Goal: Check status: Check status

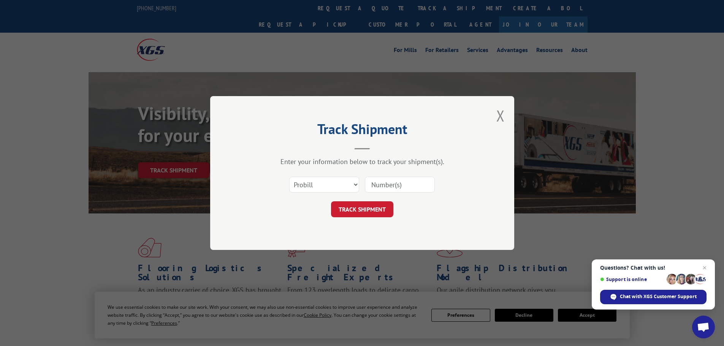
click at [381, 190] on input at bounding box center [400, 185] width 70 height 16
paste input "17207731BOL"
type input "17207731BOL"
click at [378, 212] on button "TRACK SHIPMENT" at bounding box center [362, 209] width 62 height 16
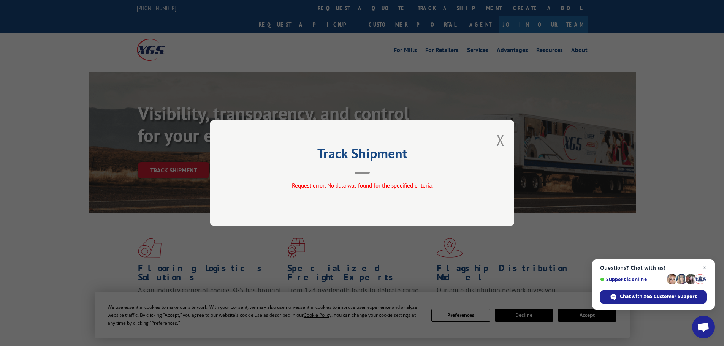
click at [504, 137] on div "Track Shipment Request error: No data was found for the specified criteria." at bounding box center [362, 172] width 304 height 105
click at [501, 144] on button "Close modal" at bounding box center [500, 140] width 8 height 20
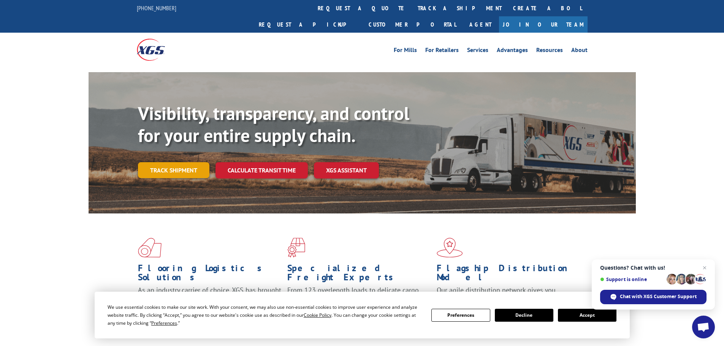
click at [175, 162] on link "Track shipment" at bounding box center [173, 170] width 71 height 16
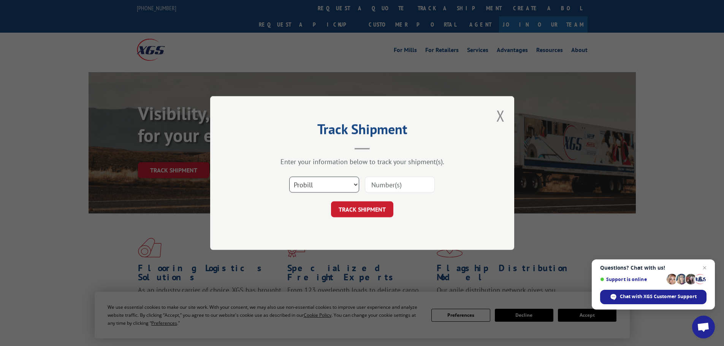
click at [334, 183] on select "Select category... Probill BOL PO" at bounding box center [324, 185] width 70 height 16
click at [403, 188] on input at bounding box center [400, 185] width 70 height 16
paste input "17207731BOL"
drag, startPoint x: 401, startPoint y: 185, endPoint x: 431, endPoint y: 184, distance: 30.4
click at [431, 184] on input "17207731BOL" at bounding box center [400, 185] width 70 height 16
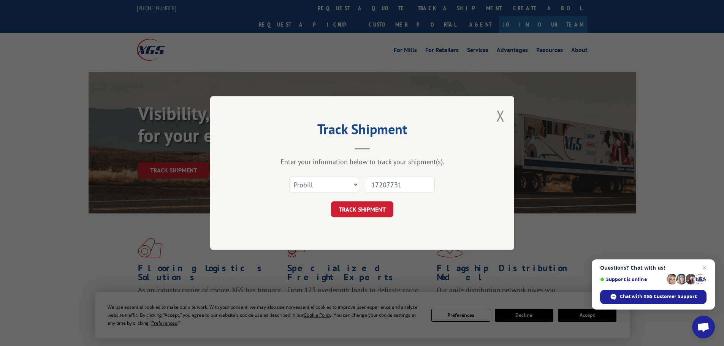
type input "17207731"
click at [305, 180] on select "Select category... Probill BOL PO" at bounding box center [324, 185] width 70 height 16
select select "bol"
click at [289, 177] on select "Select category... Probill BOL PO" at bounding box center [324, 185] width 70 height 16
click at [354, 211] on button "TRACK SHIPMENT" at bounding box center [362, 209] width 62 height 16
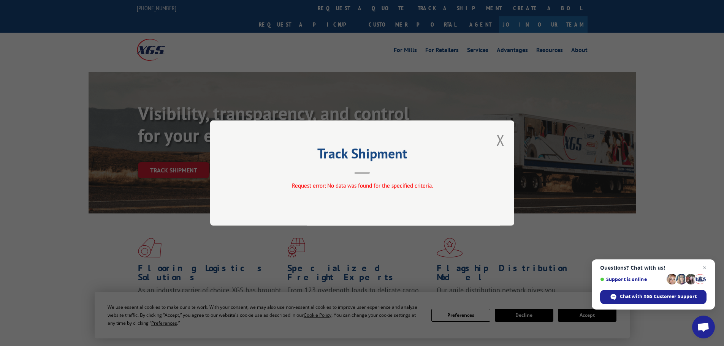
click at [494, 137] on div "Track Shipment Request error: No data was found for the specified criteria." at bounding box center [362, 172] width 304 height 105
click at [498, 139] on button "Close modal" at bounding box center [500, 140] width 8 height 20
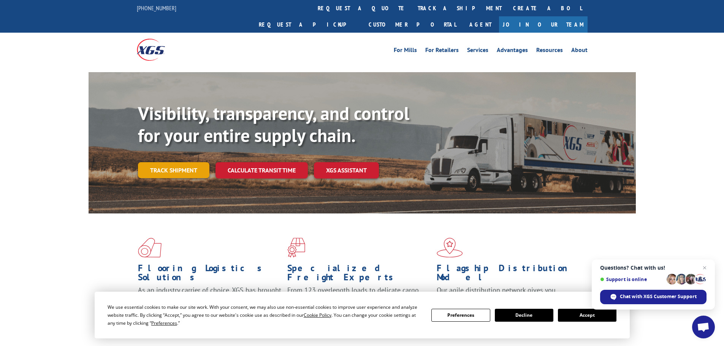
click at [183, 162] on link "Track shipment" at bounding box center [173, 170] width 71 height 16
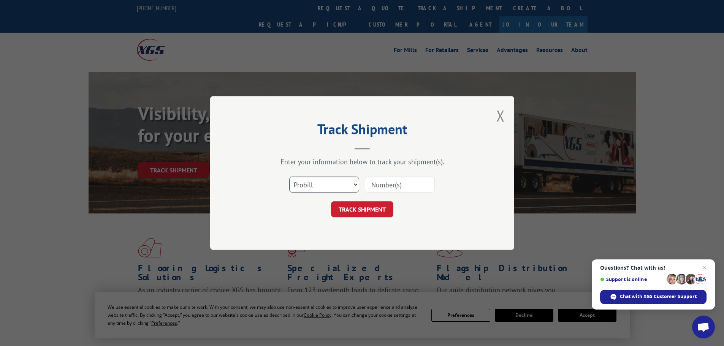
click at [330, 188] on select "Select category... Probill BOL PO" at bounding box center [324, 185] width 70 height 16
select select "po"
click at [289, 177] on select "Select category... Probill BOL PO" at bounding box center [324, 185] width 70 height 16
click at [400, 187] on input at bounding box center [400, 185] width 70 height 16
paste input "46573317"
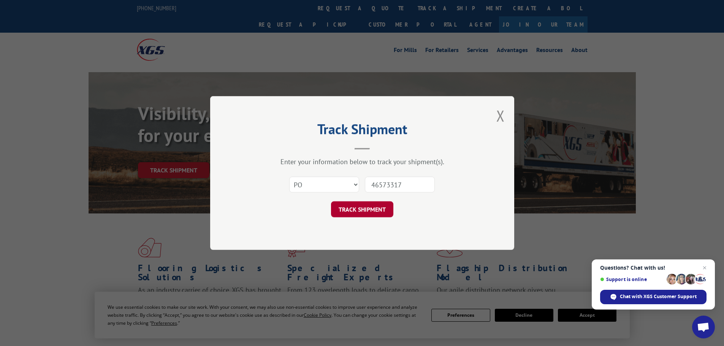
type input "46573317"
click at [380, 201] on button "TRACK SHIPMENT" at bounding box center [362, 209] width 62 height 16
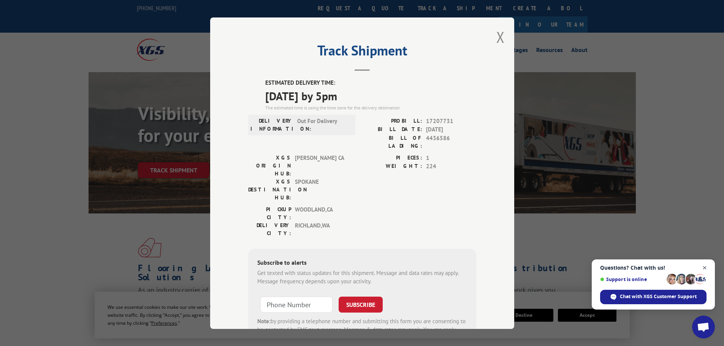
click at [706, 267] on span "Close chat" at bounding box center [704, 267] width 9 height 9
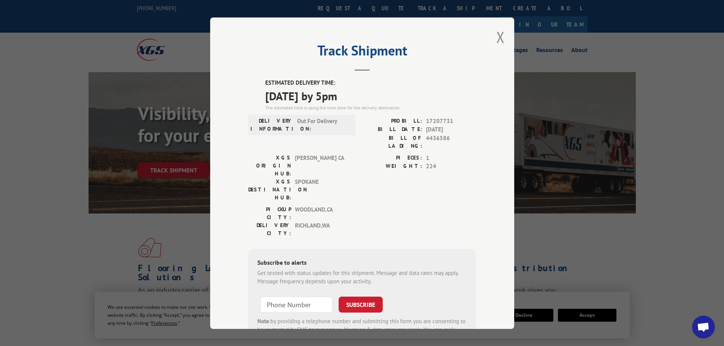
click at [387, 162] on label "WEIGHT:" at bounding box center [392, 166] width 60 height 9
click at [258, 78] on div "Track Shipment ESTIMATED DELIVERY TIME: [DATE] by 5pm The estimated time is usi…" at bounding box center [362, 172] width 304 height 311
click at [289, 116] on div "DELIVERY INFORMATION: Out For Delivery" at bounding box center [301, 124] width 107 height 21
click at [357, 170] on div "XGS ORIGIN HUB: TRACY CA XGS DESTINATION HUB: [GEOGRAPHIC_DATA] PIECES: 1 WEIGH…" at bounding box center [362, 179] width 228 height 52
click at [498, 36] on button "Close modal" at bounding box center [500, 37] width 8 height 20
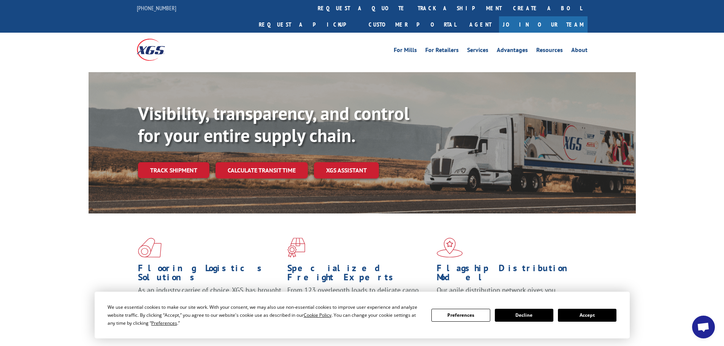
click at [122, 235] on div "Flooring Logistics Solutions As an industry carrier of choice, XGS has brought …" at bounding box center [361, 282] width 547 height 139
click at [591, 313] on button "Accept" at bounding box center [587, 315] width 58 height 13
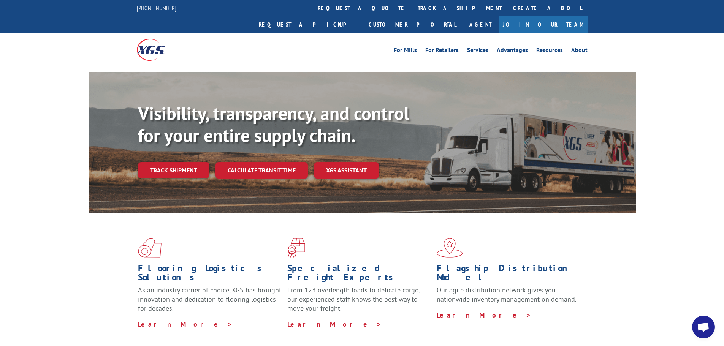
click at [95, 218] on div "Flooring Logistics Solutions As an industry carrier of choice, XGS has brought …" at bounding box center [361, 282] width 547 height 139
click at [149, 162] on link "Track shipment" at bounding box center [173, 170] width 71 height 16
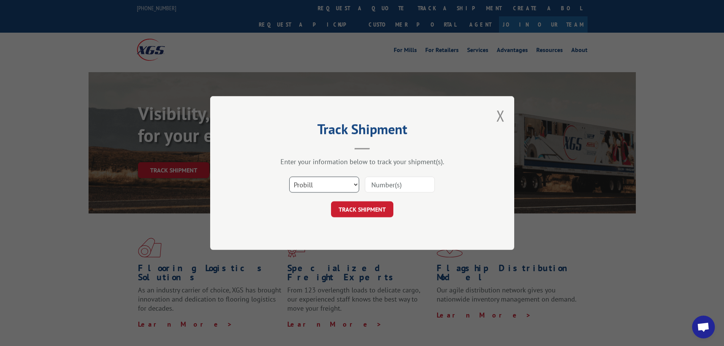
click at [326, 185] on select "Select category... Probill BOL PO" at bounding box center [324, 185] width 70 height 16
select select "po"
click at [289, 177] on select "Select category... Probill BOL PO" at bounding box center [324, 185] width 70 height 16
click at [385, 207] on button "TRACK SHIPMENT" at bounding box center [362, 209] width 62 height 16
click at [403, 189] on input at bounding box center [400, 185] width 70 height 16
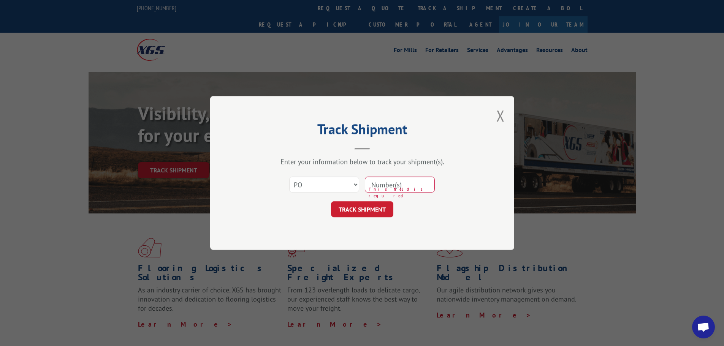
type input "46573317"
click at [449, 223] on div "Track Shipment Enter your information below to track your shipment(s). Select c…" at bounding box center [362, 173] width 304 height 154
click at [437, 200] on form "Select category... Probill BOL PO 46573317 TRACK SHIPMENT" at bounding box center [362, 194] width 228 height 45
click at [501, 115] on button "Close modal" at bounding box center [500, 116] width 8 height 20
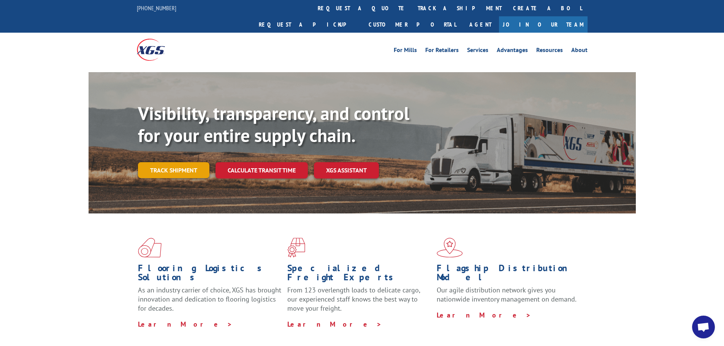
click at [192, 162] on link "Track shipment" at bounding box center [173, 170] width 71 height 16
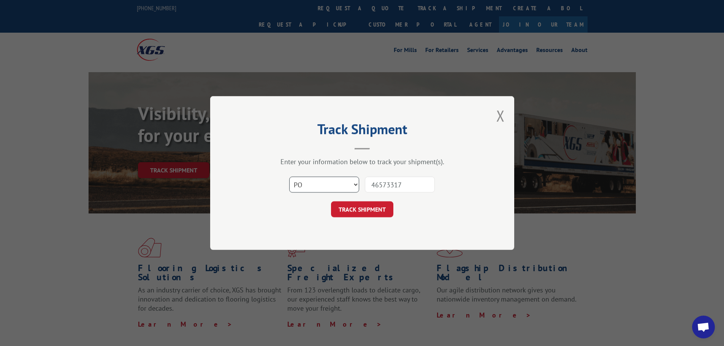
click at [355, 186] on select "Select category... Probill BOL PO" at bounding box center [324, 185] width 70 height 16
click at [289, 177] on select "Select category... Probill BOL PO" at bounding box center [324, 185] width 70 height 16
click at [359, 190] on div "Select category... Probill BOL PO This field is required 46573317" at bounding box center [362, 184] width 228 height 25
click at [353, 185] on select "Select category... Probill BOL PO" at bounding box center [324, 185] width 70 height 16
click at [407, 183] on input "46573317" at bounding box center [400, 185] width 70 height 16
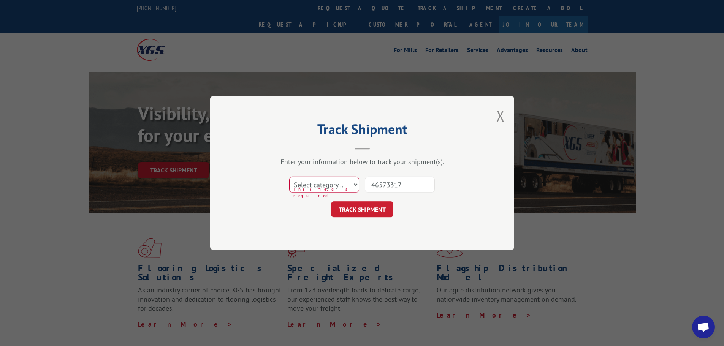
drag, startPoint x: 409, startPoint y: 185, endPoint x: 366, endPoint y: 184, distance: 43.3
click at [366, 184] on input "46573317" at bounding box center [400, 185] width 70 height 16
click at [377, 214] on button "TRACK SHIPMENT" at bounding box center [362, 209] width 62 height 16
click at [365, 211] on button "TRACK SHIPMENT" at bounding box center [362, 209] width 62 height 16
drag, startPoint x: 329, startPoint y: 185, endPoint x: 321, endPoint y: 192, distance: 9.9
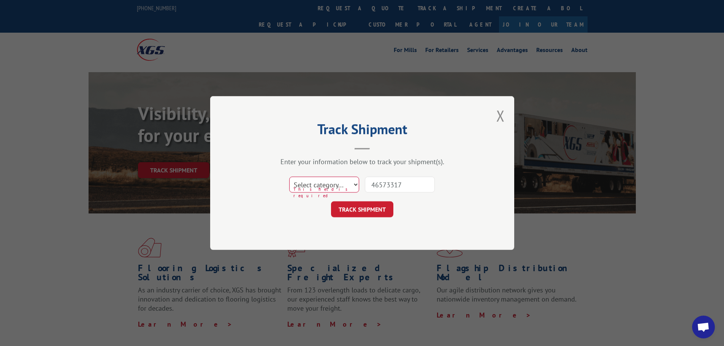
click at [329, 185] on select "Select category... Probill BOL PO" at bounding box center [324, 185] width 70 height 16
select select "po"
click at [289, 177] on select "Select category... Probill BOL PO" at bounding box center [324, 185] width 70 height 16
click at [352, 220] on div "Track Shipment Enter your information below to track your shipment(s). Select c…" at bounding box center [362, 173] width 304 height 154
click at [356, 211] on button "TRACK SHIPMENT" at bounding box center [362, 209] width 62 height 16
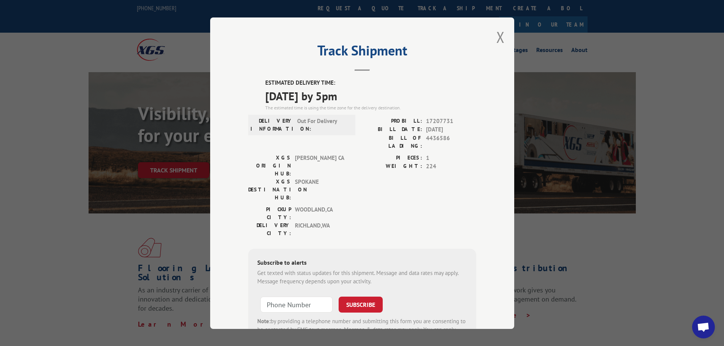
scroll to position [30, 0]
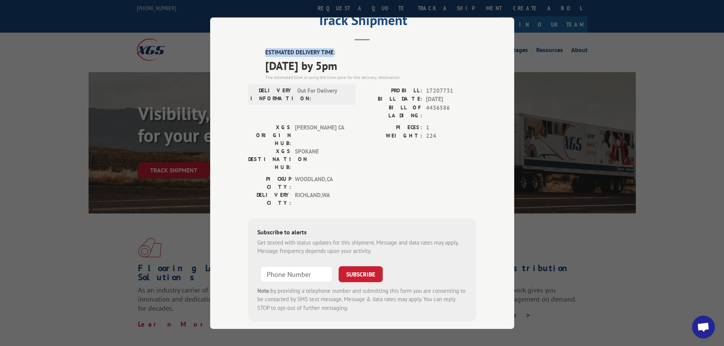
drag, startPoint x: 253, startPoint y: 48, endPoint x: 329, endPoint y: 48, distance: 75.6
click at [329, 48] on div "Track Shipment ESTIMATED DELIVERY TIME: [DATE] by 5pm The estimated time is usi…" at bounding box center [362, 172] width 304 height 311
drag, startPoint x: 307, startPoint y: 49, endPoint x: 268, endPoint y: 60, distance: 40.5
click at [268, 60] on span "[DATE] by 5pm" at bounding box center [370, 65] width 211 height 17
click at [635, 232] on div "Track Shipment ESTIMATED DELIVERY TIME: [DATE] by 5pm The estimated time is usi…" at bounding box center [362, 173] width 724 height 346
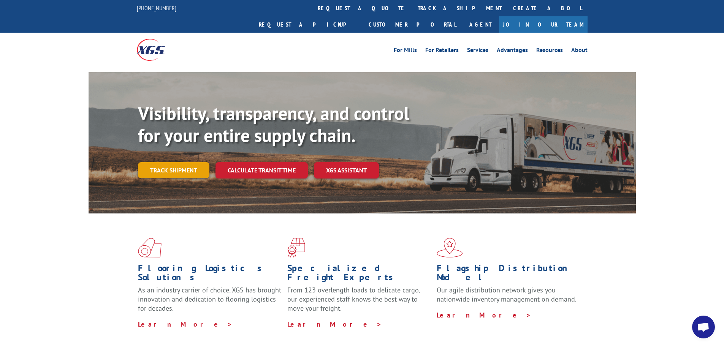
click at [188, 162] on link "Track shipment" at bounding box center [173, 170] width 71 height 16
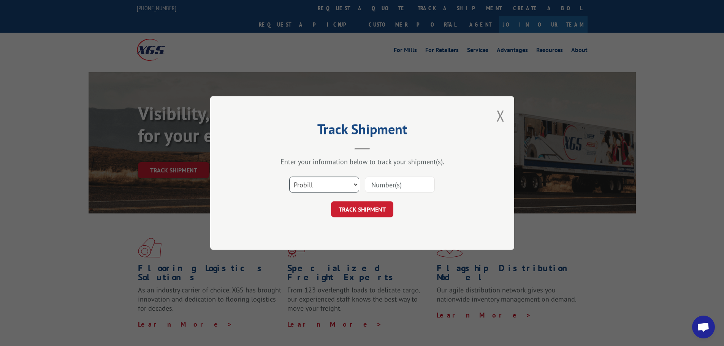
click at [343, 183] on select "Select category... Probill BOL PO" at bounding box center [324, 185] width 70 height 16
click at [341, 186] on select "Select category... Probill BOL PO" at bounding box center [324, 185] width 70 height 16
click at [337, 197] on div "Select category... Probill BOL PO" at bounding box center [362, 184] width 228 height 25
click at [341, 184] on select "Select category... Probill BOL PO" at bounding box center [324, 185] width 70 height 16
click at [351, 183] on select "Select category... Probill BOL PO" at bounding box center [324, 185] width 70 height 16
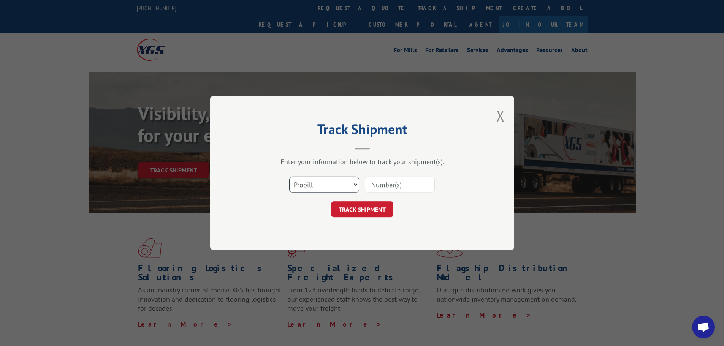
click at [335, 180] on select "Select category... Probill BOL PO" at bounding box center [324, 185] width 70 height 16
select select "po"
click at [289, 177] on select "Select category... Probill BOL PO" at bounding box center [324, 185] width 70 height 16
click at [313, 187] on select "Select category... Probill BOL PO" at bounding box center [324, 185] width 70 height 16
click at [257, 212] on div "TRACK SHIPMENT" at bounding box center [362, 209] width 228 height 16
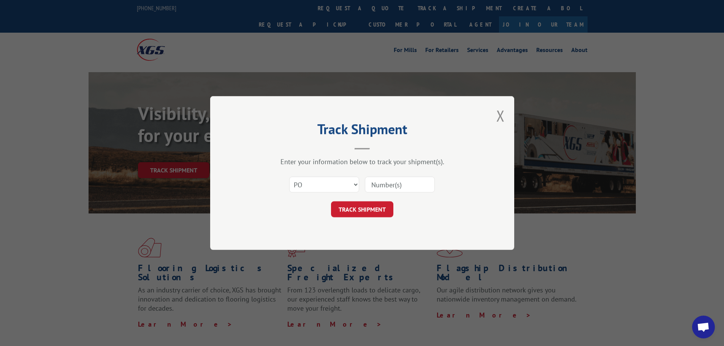
click at [388, 183] on input at bounding box center [400, 185] width 70 height 16
type input "46573317"
click at [389, 209] on button "TRACK SHIPMENT" at bounding box center [362, 209] width 62 height 16
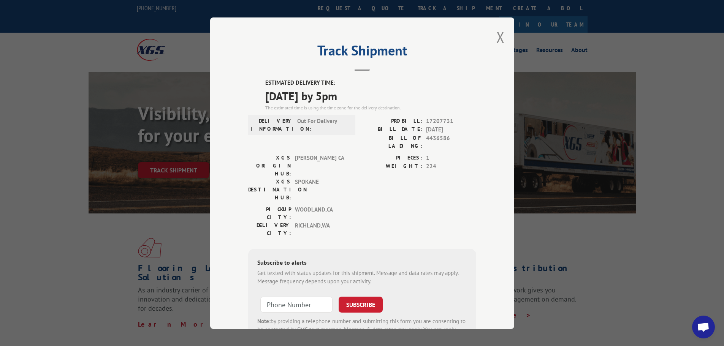
click at [359, 205] on div "PICKUP CITY: WOODLAND , CA DELIVERY CITY: RICHLAND , WA" at bounding box center [362, 223] width 228 height 36
click at [352, 166] on div "XGS ORIGIN HUB: TRACY CA XGS DESTINATION HUB: [GEOGRAPHIC_DATA] PIECES: 1 WEIGH…" at bounding box center [362, 179] width 228 height 52
type input "+1 (___) ___-____"
click at [298, 296] on input "+1 (___) ___-____" at bounding box center [296, 304] width 72 height 16
click at [417, 269] on div "Get texted with status updates for this shipment. Message and data rates may ap…" at bounding box center [362, 277] width 210 height 17
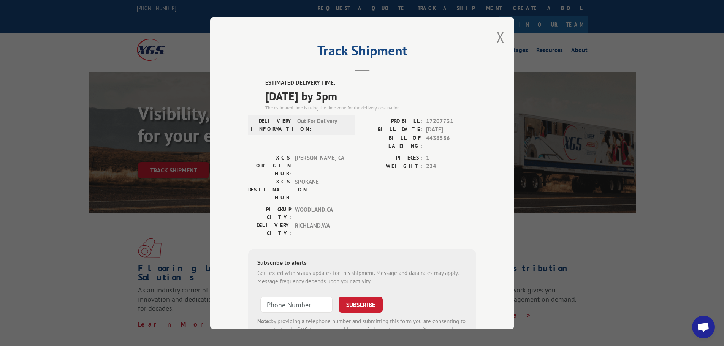
click at [449, 196] on div "ESTIMATED DELIVERY TIME: 09/09/2025 by 5pm The estimated time is using the time…" at bounding box center [362, 215] width 228 height 273
click at [499, 38] on button "Close modal" at bounding box center [500, 37] width 8 height 20
